Goal: Communication & Community: Answer question/provide support

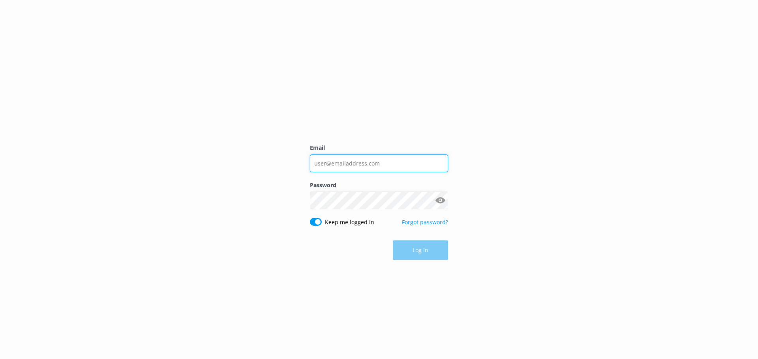
type input "[EMAIL_ADDRESS][DOMAIN_NAME]"
click at [408, 255] on div "Log in" at bounding box center [379, 251] width 138 height 20
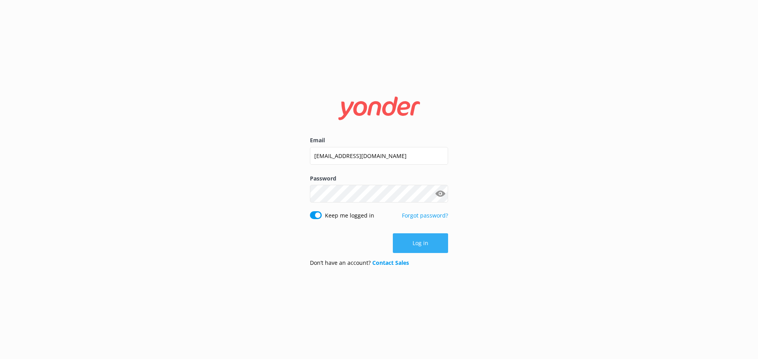
click at [423, 242] on button "Log in" at bounding box center [420, 244] width 55 height 20
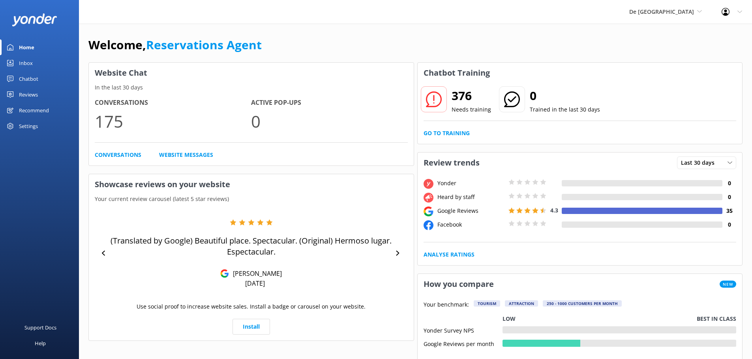
click at [42, 67] on link "Inbox" at bounding box center [39, 63] width 79 height 16
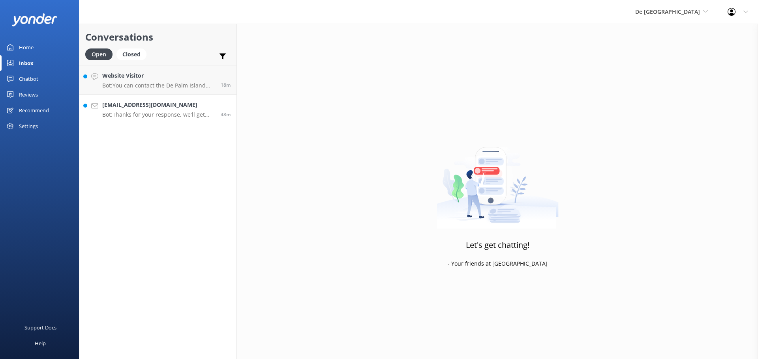
drag, startPoint x: 152, startPoint y: 112, endPoint x: 194, endPoint y: 112, distance: 42.2
click at [153, 112] on p "Bot: Thanks for your response, we'll get back to you as soon as we can during o…" at bounding box center [158, 114] width 112 height 7
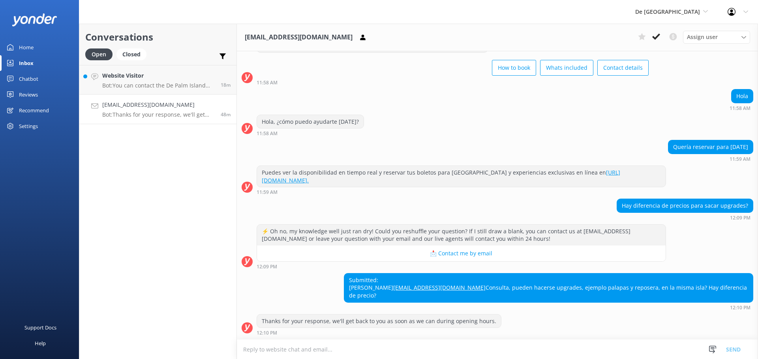
scroll to position [196, 0]
click at [277, 356] on textarea at bounding box center [497, 349] width 521 height 19
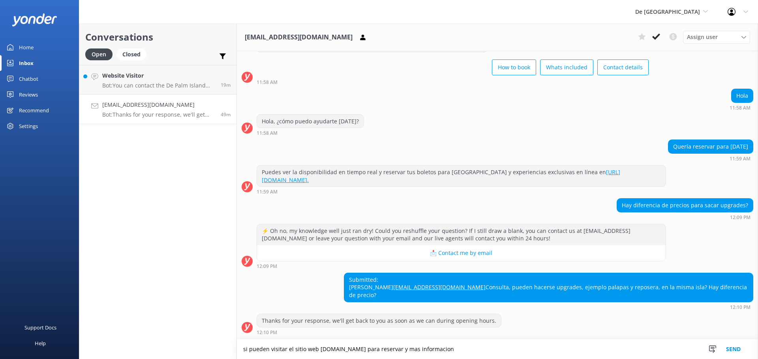
type textarea "si pueden visitar el sitio web [DOMAIN_NAME] para reservar y mas informacion"
click at [736, 350] on button "Send" at bounding box center [733, 350] width 30 height 20
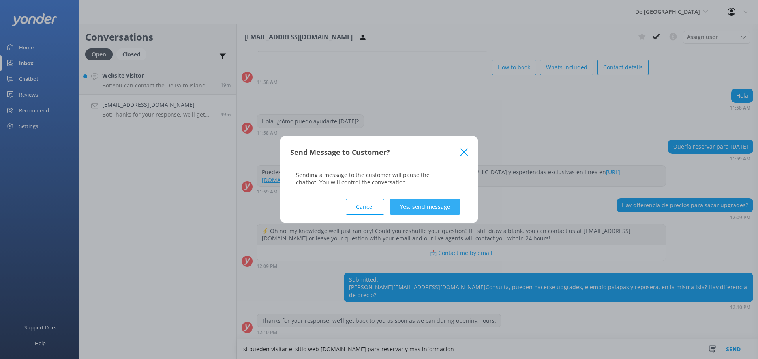
click at [410, 206] on button "Yes, send message" at bounding box center [425, 207] width 70 height 16
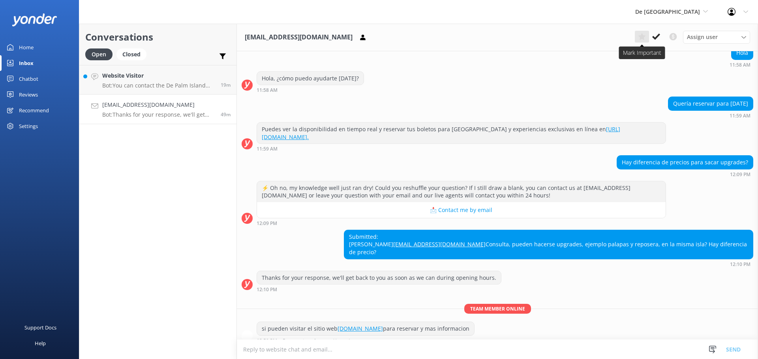
scroll to position [247, 0]
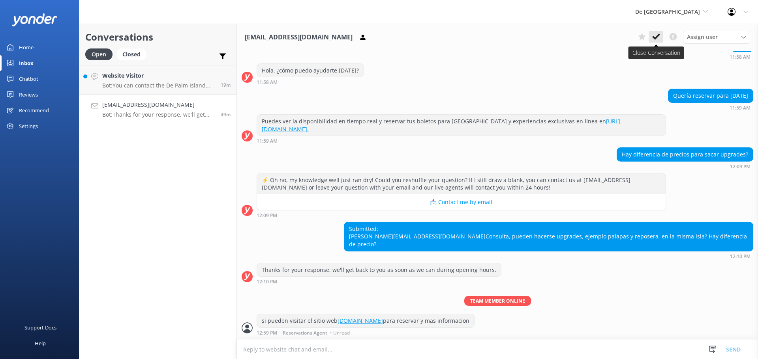
click at [655, 36] on icon at bounding box center [656, 37] width 8 height 8
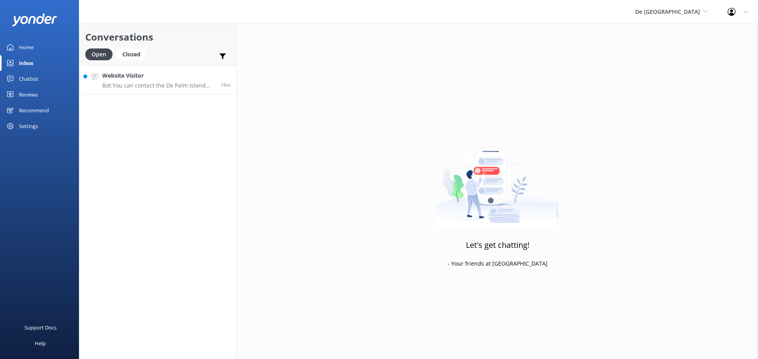
click at [152, 83] on p "Bot: You can contact the De Palm Island team at contact@depalmtours.com." at bounding box center [158, 85] width 112 height 7
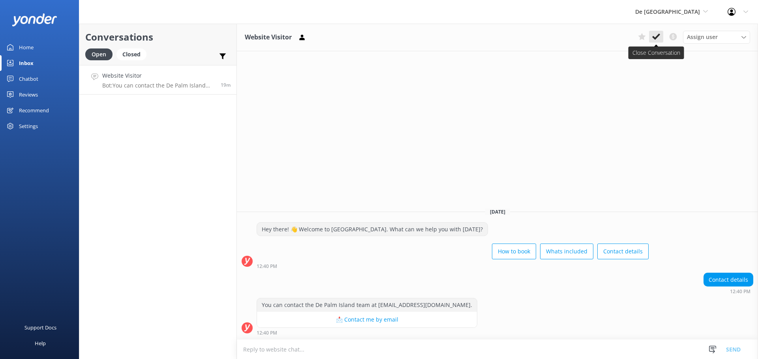
click at [653, 37] on use at bounding box center [656, 37] width 8 height 6
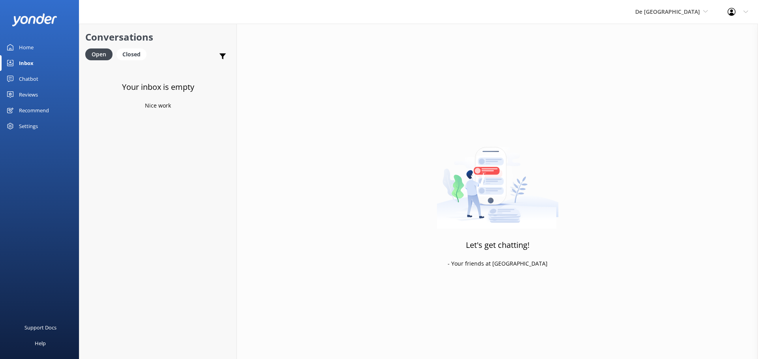
click at [662, 17] on div "De Palm Island De Palm Island Aruba's Activities Expert The Captain" at bounding box center [671, 12] width 92 height 24
click at [689, 48] on link "Aruba's Activities Expert" at bounding box center [664, 52] width 79 height 19
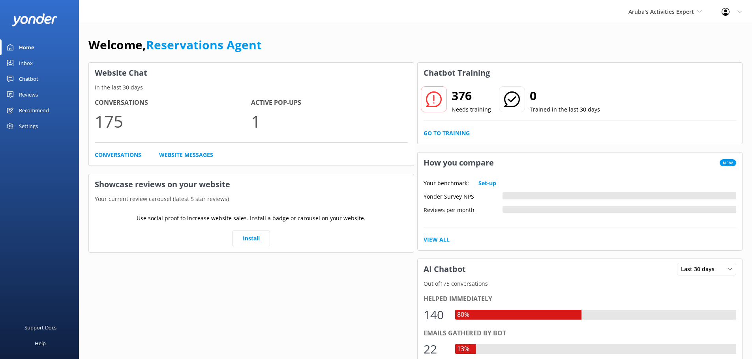
click at [34, 66] on link "Inbox" at bounding box center [39, 63] width 79 height 16
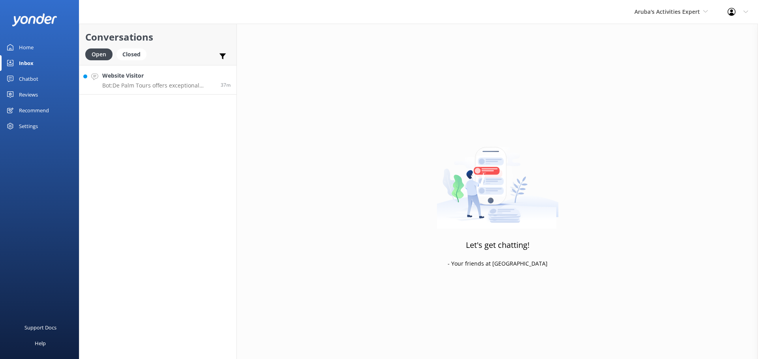
click at [152, 84] on p "Bot: De Palm Tours offers exceptional airport transfer services in Aruba, allow…" at bounding box center [158, 85] width 112 height 7
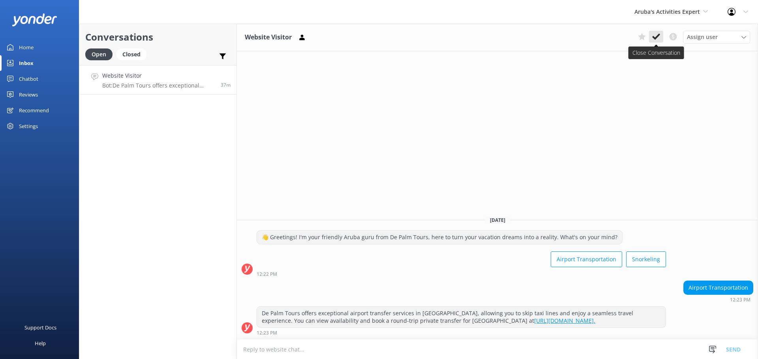
click at [653, 31] on button at bounding box center [656, 37] width 14 height 12
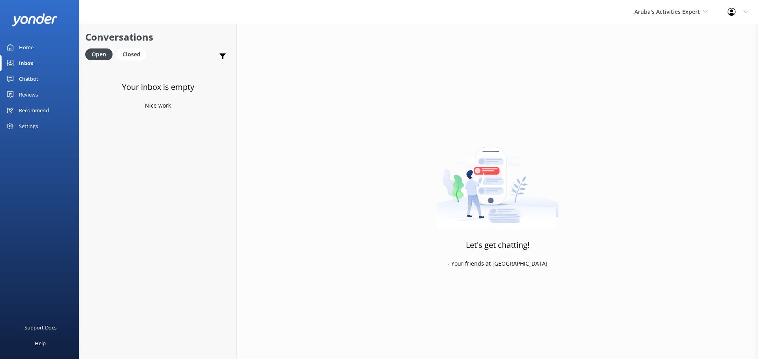
click at [693, 17] on div "Aruba's Activities Expert De Palm Island Aruba's Activities Expert The Captain" at bounding box center [670, 12] width 93 height 24
click at [666, 62] on link "The Captain" at bounding box center [663, 71] width 79 height 19
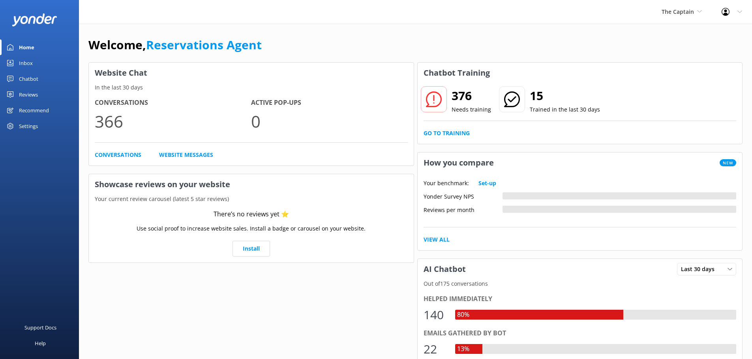
click at [30, 64] on div "Inbox" at bounding box center [26, 63] width 14 height 16
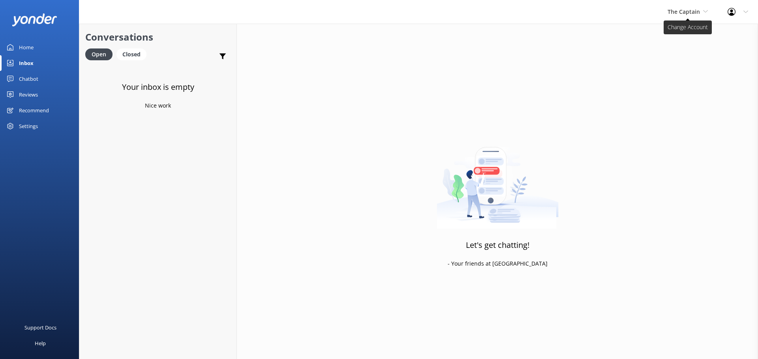
click at [684, 9] on span "The Captain" at bounding box center [683, 11] width 32 height 7
click at [687, 29] on link "De [GEOGRAPHIC_DATA]" at bounding box center [696, 33] width 79 height 19
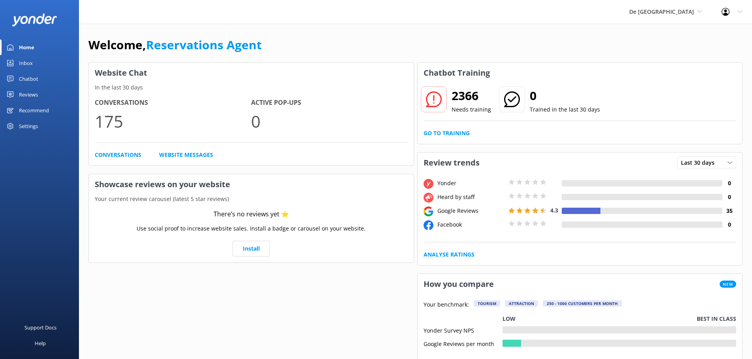
click at [32, 63] on div "Inbox" at bounding box center [26, 63] width 14 height 16
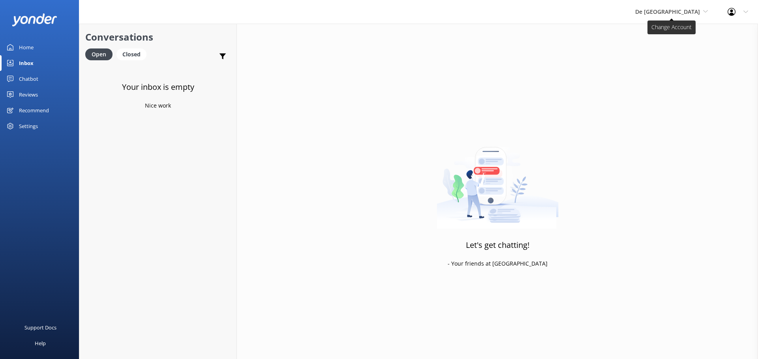
click at [675, 15] on span "De [GEOGRAPHIC_DATA]" at bounding box center [671, 11] width 73 height 9
click at [671, 32] on link "De [GEOGRAPHIC_DATA]" at bounding box center [664, 33] width 79 height 19
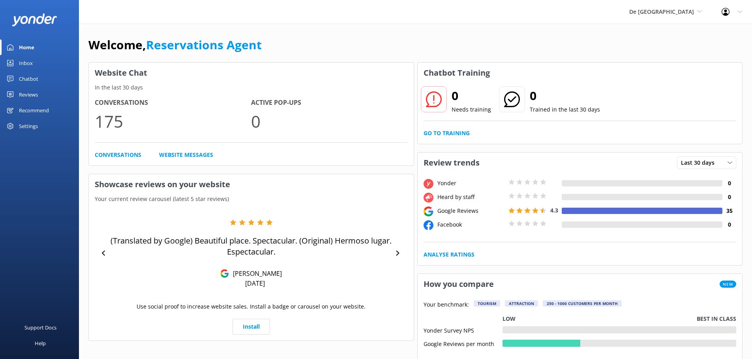
click at [35, 66] on link "Inbox" at bounding box center [39, 63] width 79 height 16
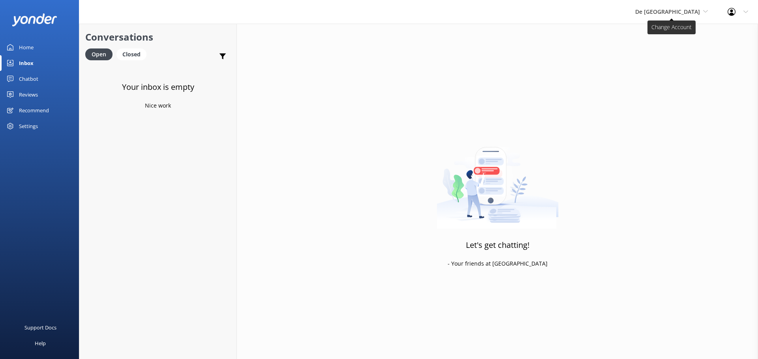
click at [670, 13] on span "De [GEOGRAPHIC_DATA]" at bounding box center [667, 11] width 65 height 7
click at [668, 52] on link "Aruba's Activities Expert" at bounding box center [664, 52] width 79 height 19
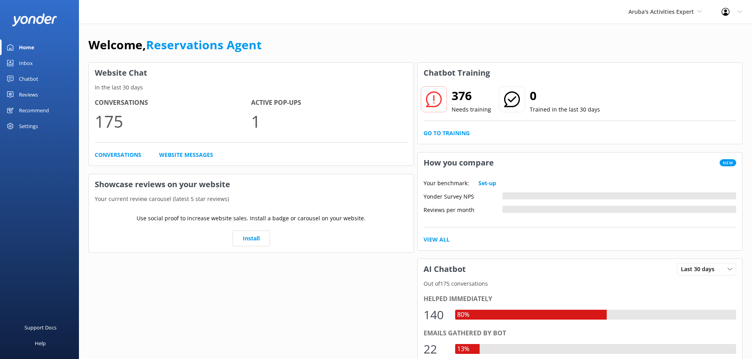
click at [32, 58] on div "Inbox" at bounding box center [26, 63] width 14 height 16
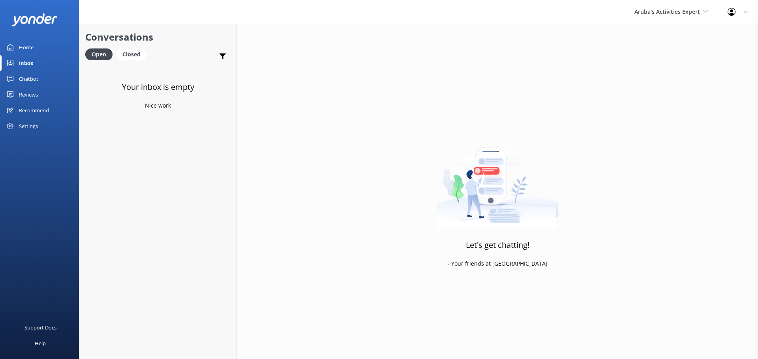
click at [640, 7] on div "Aruba's Activities Expert De Palm Island Aruba's Activities Expert The Captain" at bounding box center [670, 12] width 93 height 24
click at [644, 75] on link "The Captain" at bounding box center [663, 71] width 79 height 19
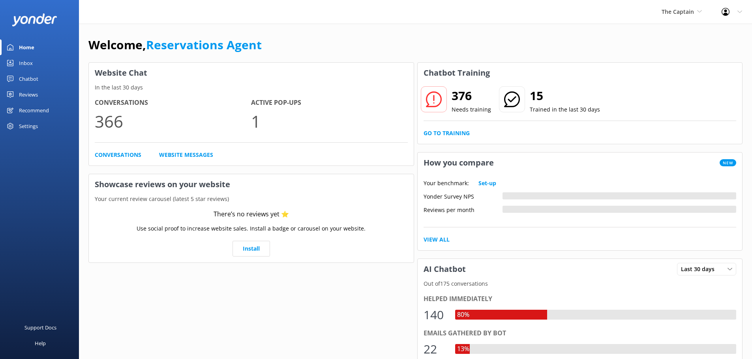
click at [26, 62] on div "Inbox" at bounding box center [26, 63] width 14 height 16
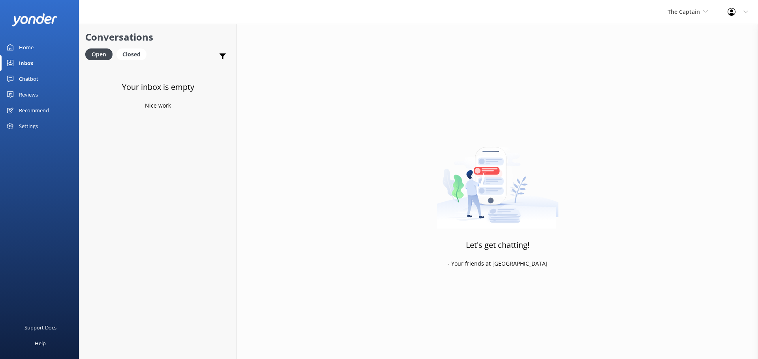
drag, startPoint x: 757, startPoint y: 86, endPoint x: 750, endPoint y: 104, distance: 19.5
